Goal: Download file/media

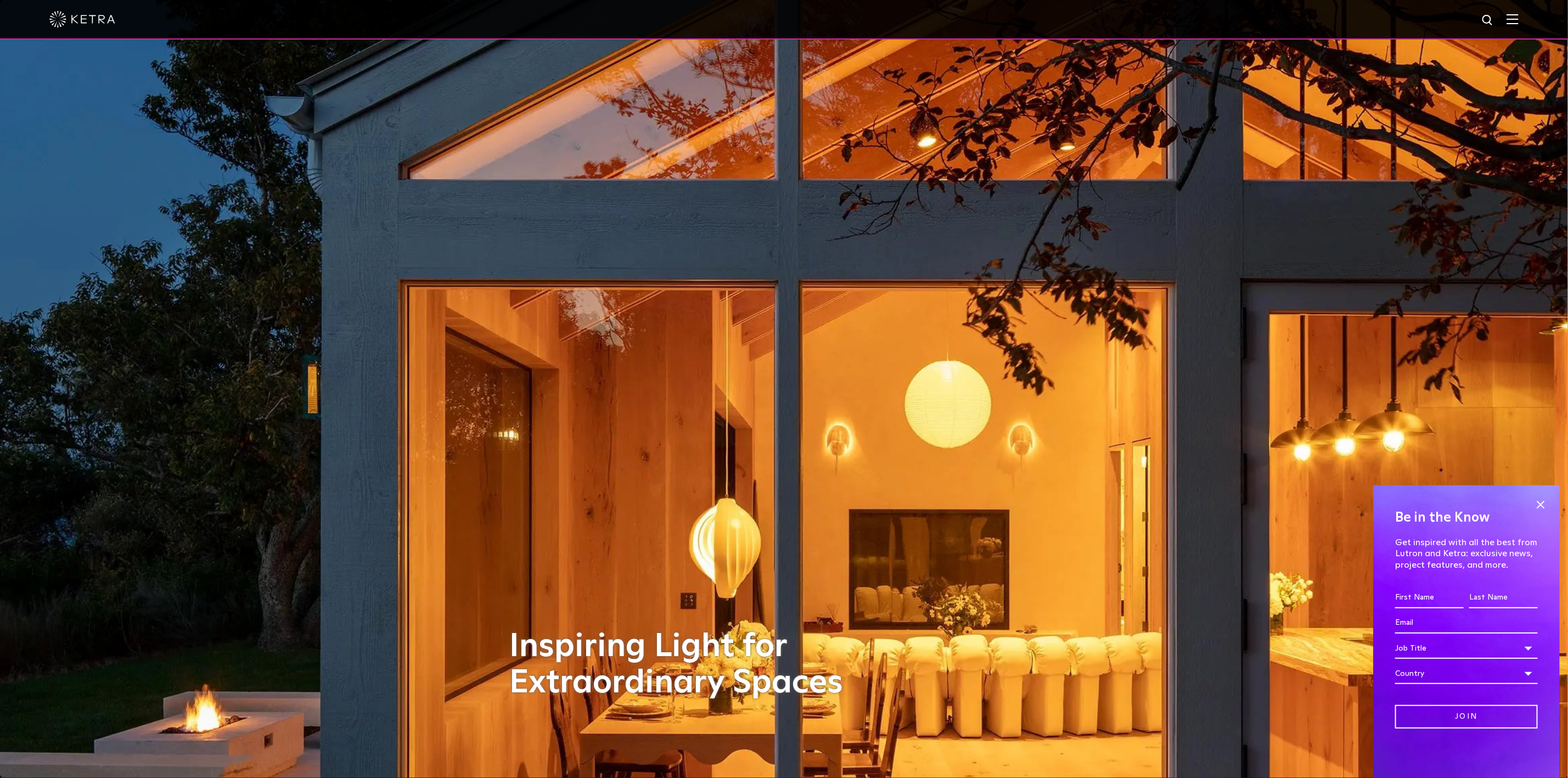
click at [1534, 20] on div at bounding box center [784, 19] width 1568 height 39
click at [1519, 20] on img at bounding box center [1512, 18] width 12 height 11
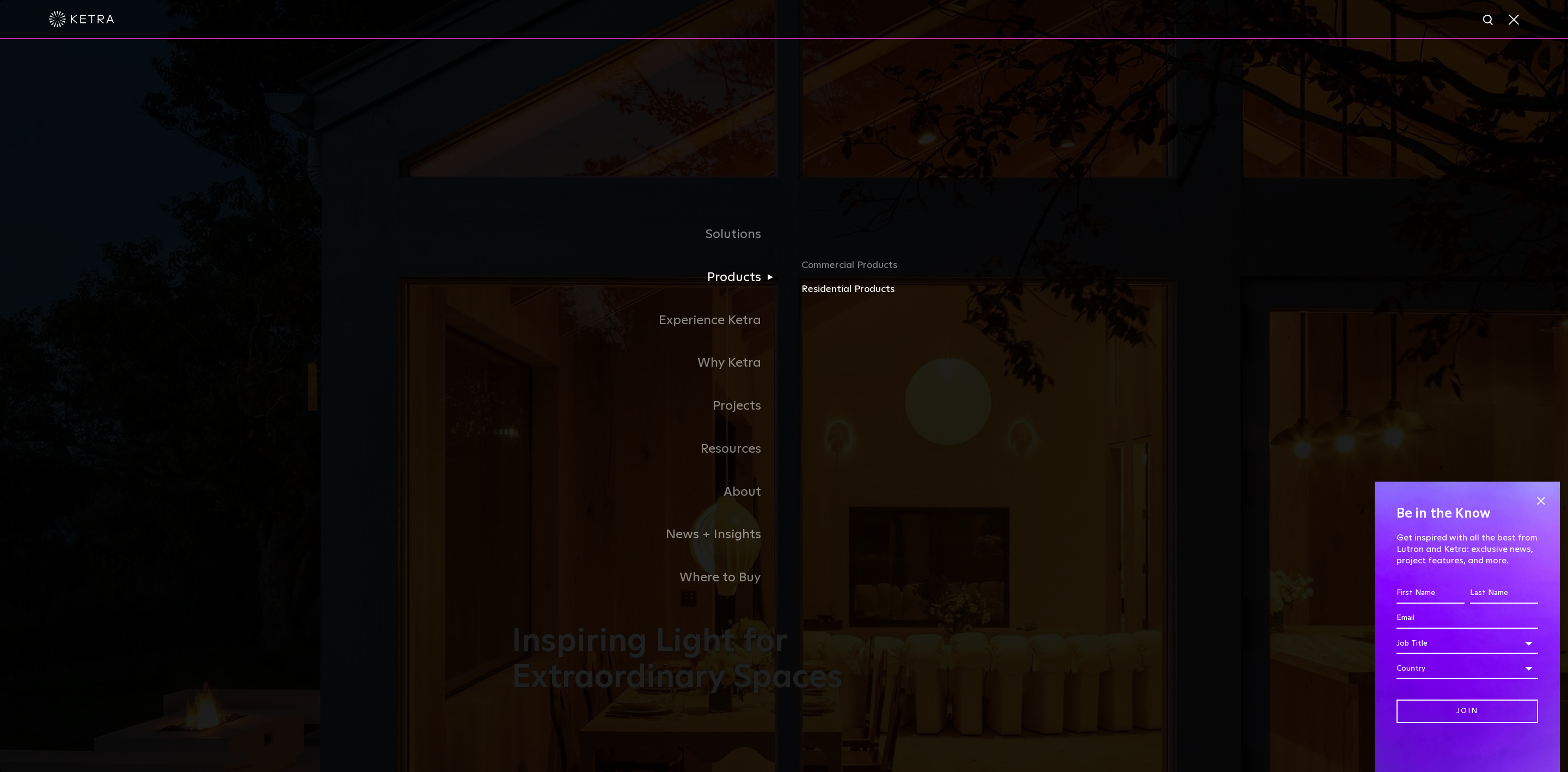
click at [826, 287] on link "Residential Products" at bounding box center [929, 289] width 255 height 16
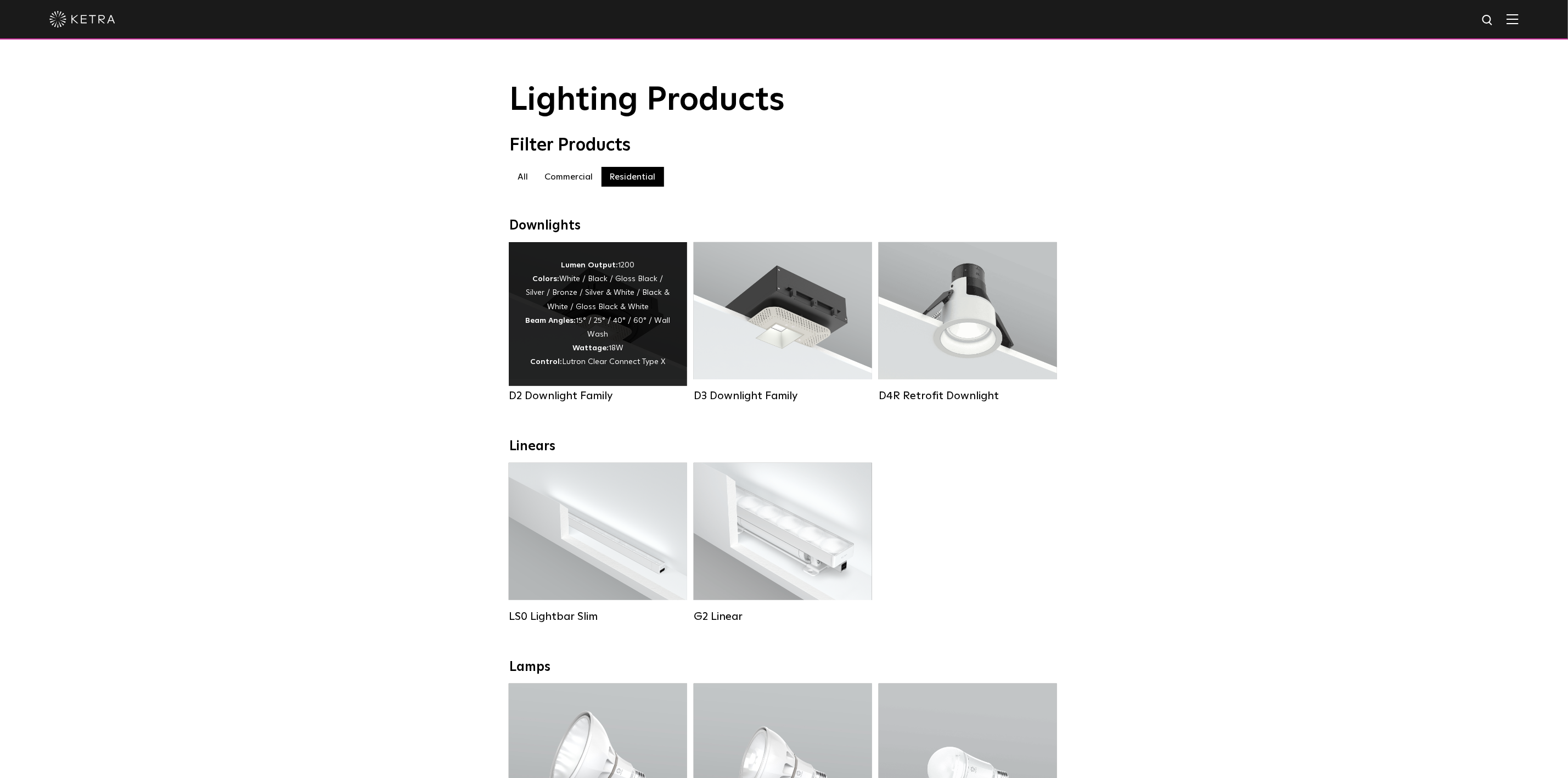
click at [603, 315] on div "Lumen Output: 1200 Colors: White / Black / Gloss Black / Silver / Bronze / Silv…" at bounding box center [598, 314] width 146 height 111
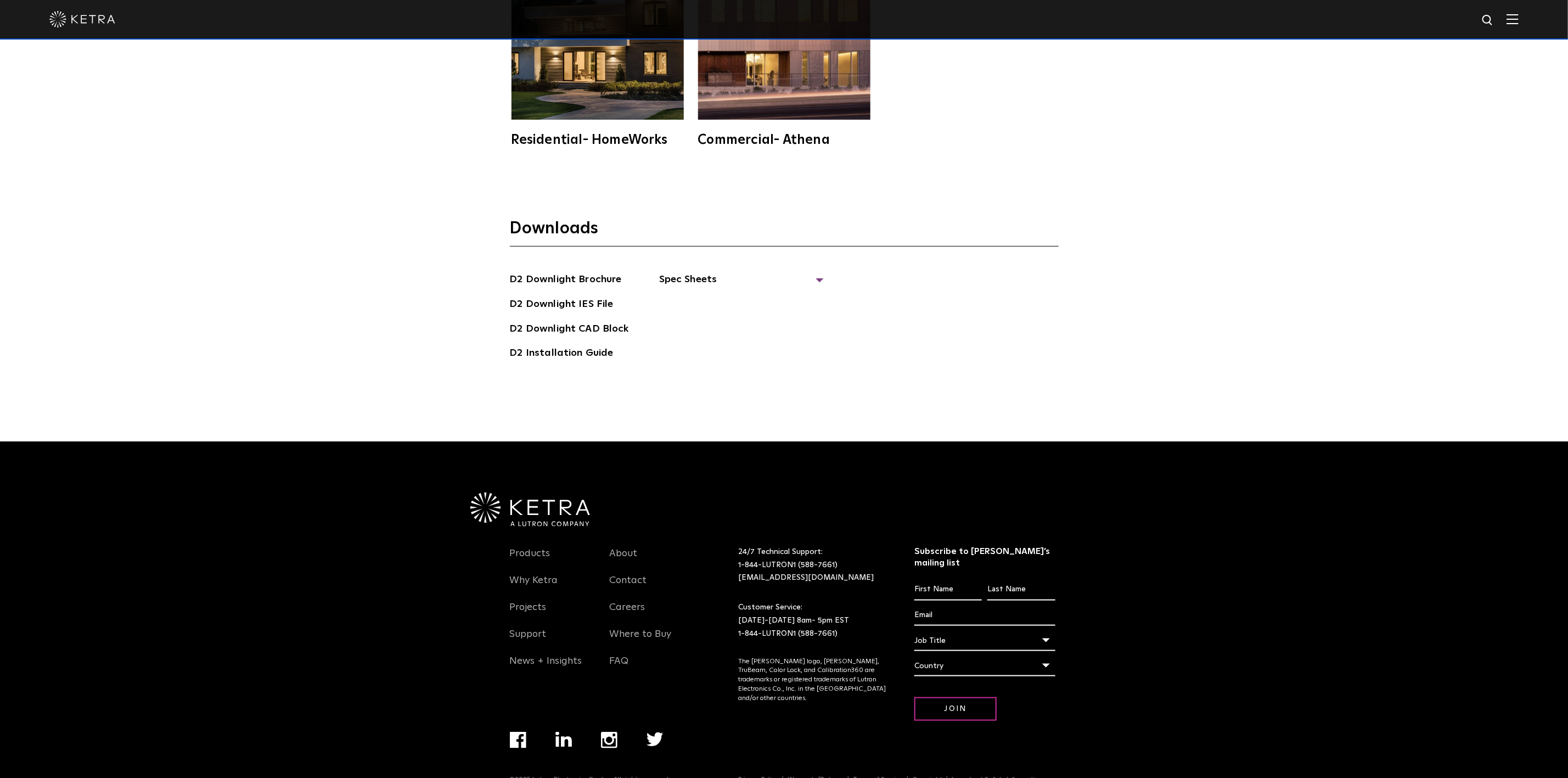
scroll to position [3900, 0]
click at [570, 272] on link "D2 Downlight Brochure" at bounding box center [566, 280] width 112 height 17
